Goal: Transaction & Acquisition: Purchase product/service

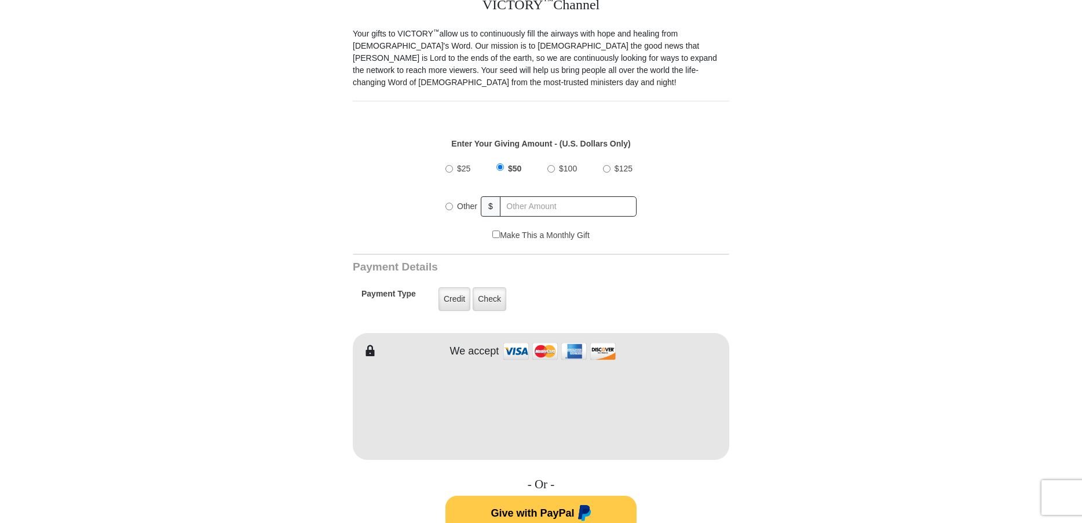
scroll to position [348, 0]
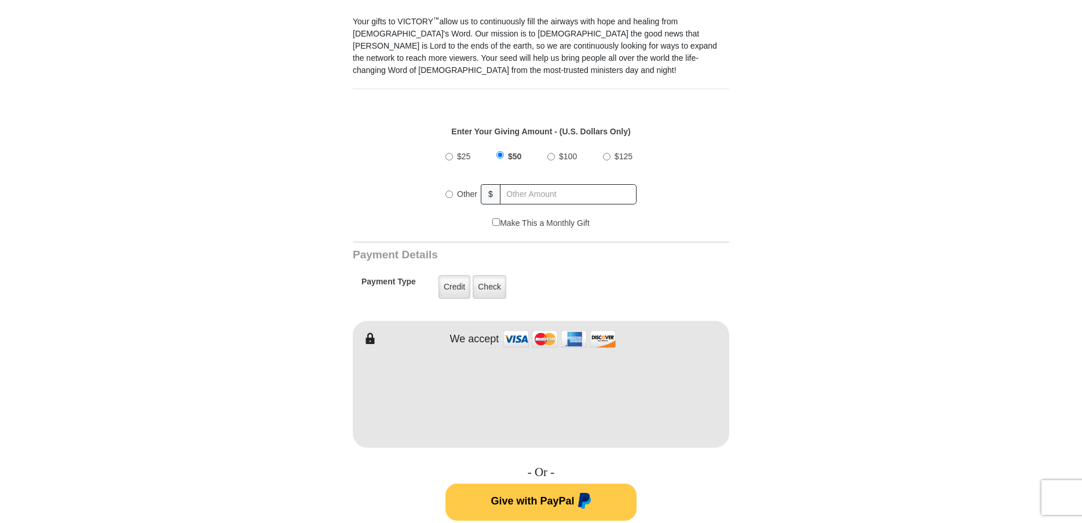
type input "melody"
type input "cordova"
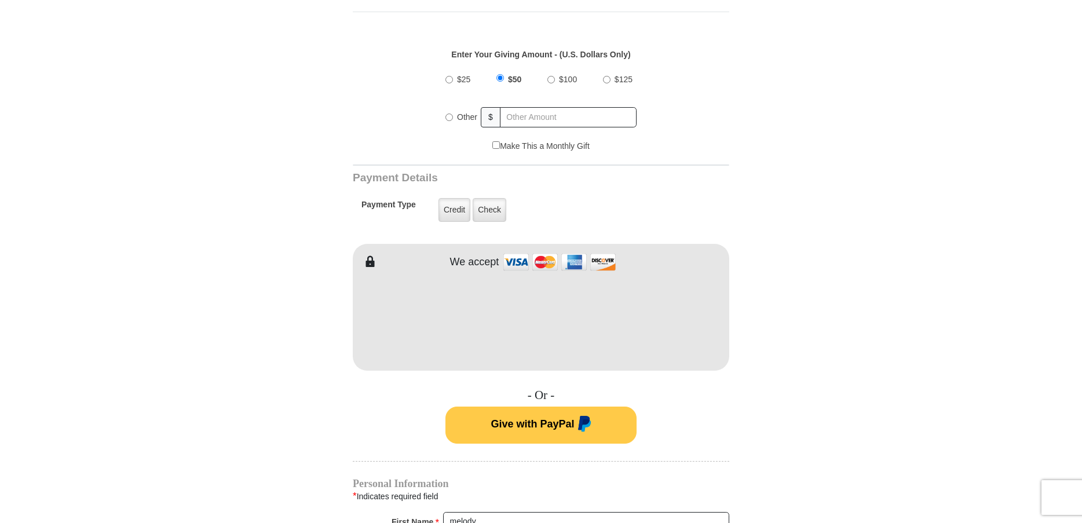
scroll to position [463, 0]
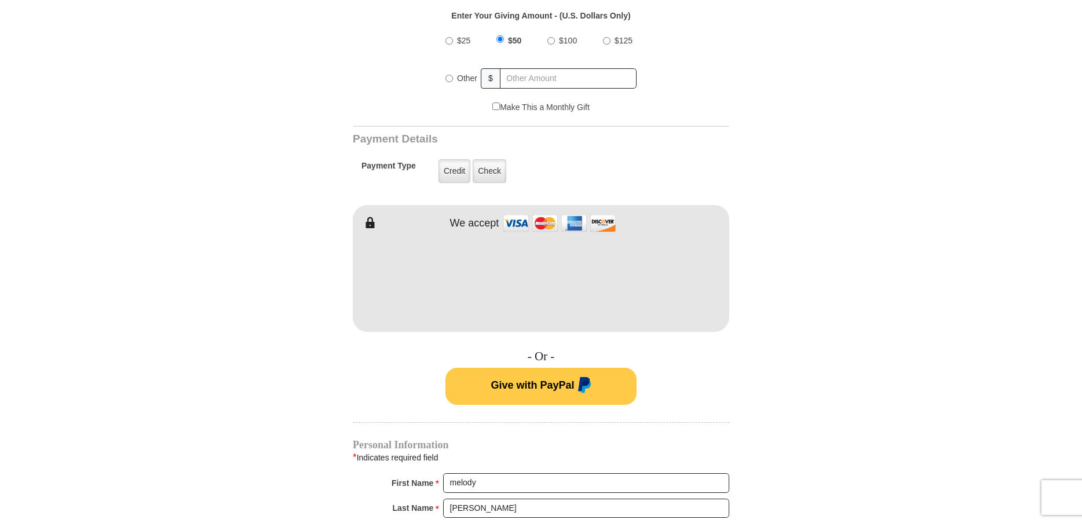
click at [798, 385] on form "VICTORY Channel Online Giving VICTORY Channel is a worldwide, on-air television…" at bounding box center [541, 268] width 660 height 1386
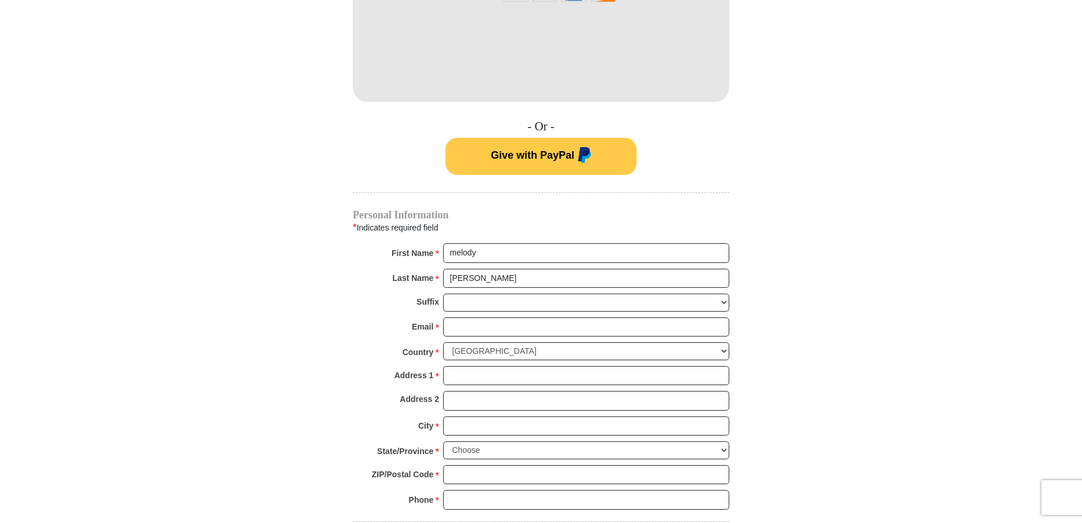
scroll to position [695, 0]
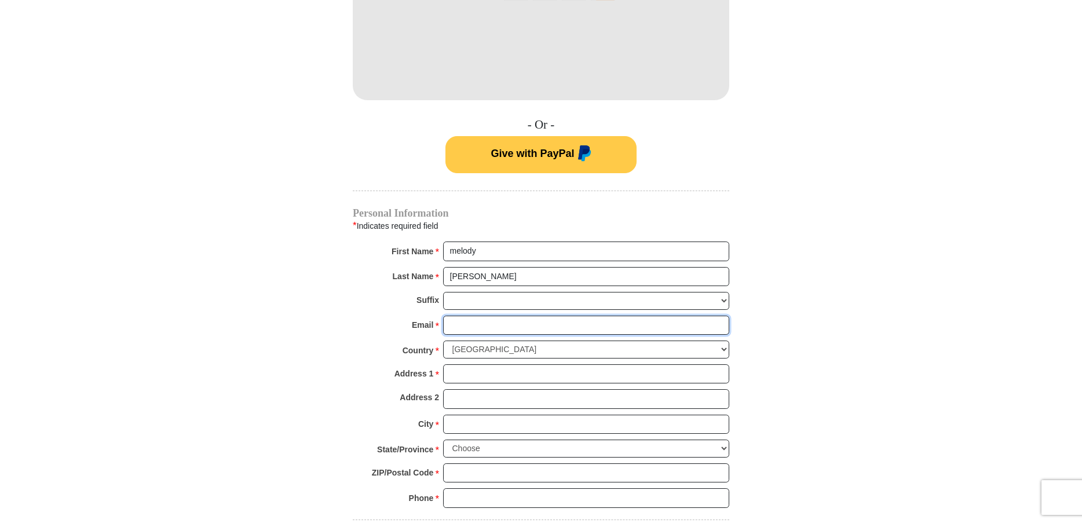
click at [459, 316] on input "Email *" at bounding box center [586, 326] width 286 height 20
type input "melodyc62@gmail.com"
type input "4810 BrookdaleDr"
type input "Midland"
select select "TX"
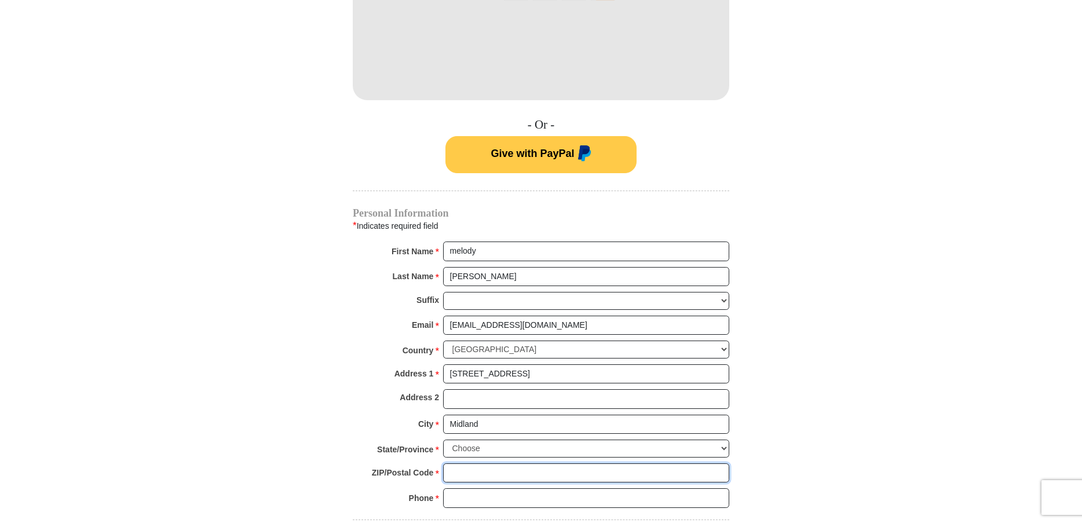
type input "79703"
type input "4326943278"
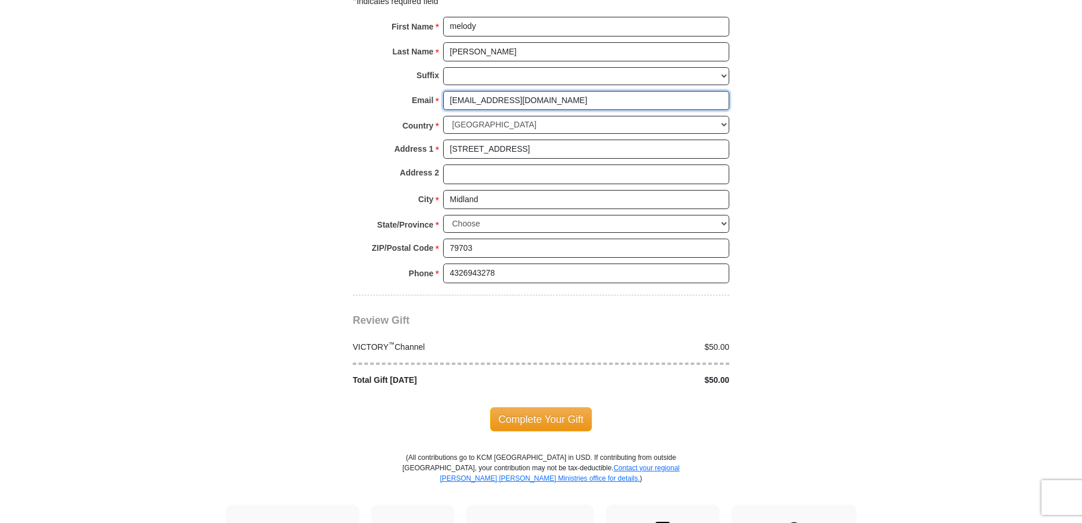
scroll to position [927, 0]
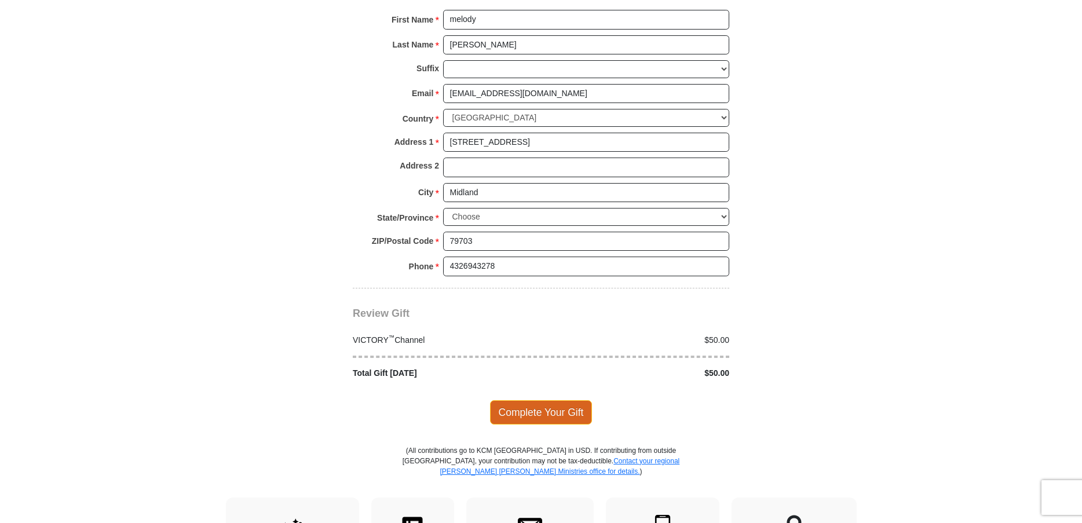
click at [542, 400] on span "Complete Your Gift" at bounding box center [541, 412] width 103 height 24
